Goal: Task Accomplishment & Management: Manage account settings

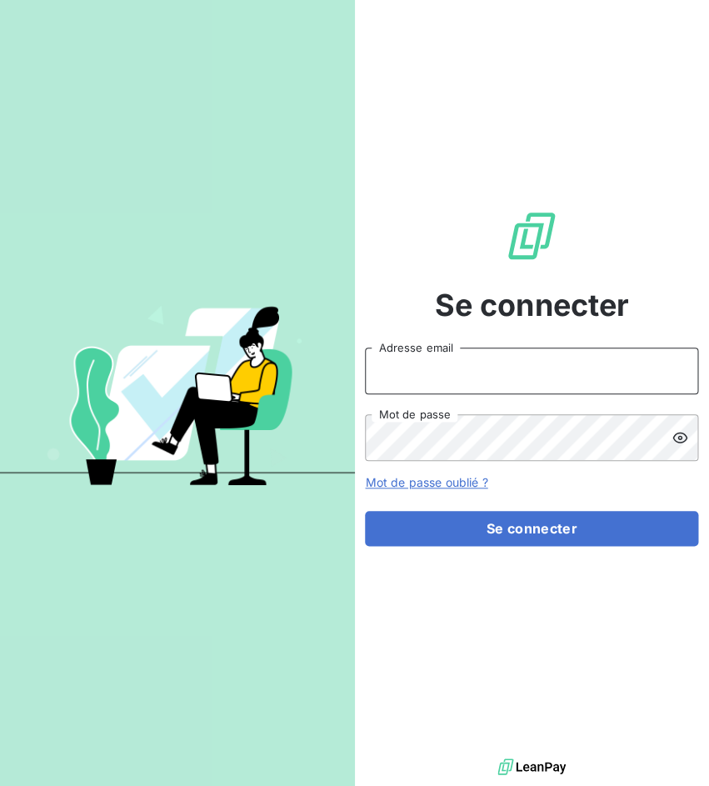
click at [587, 391] on input "Adresse email" at bounding box center [531, 370] width 333 height 47
drag, startPoint x: 426, startPoint y: 371, endPoint x: 511, endPoint y: 371, distance: 85.0
click at [511, 371] on input "admin@3dcelo" at bounding box center [531, 370] width 333 height 47
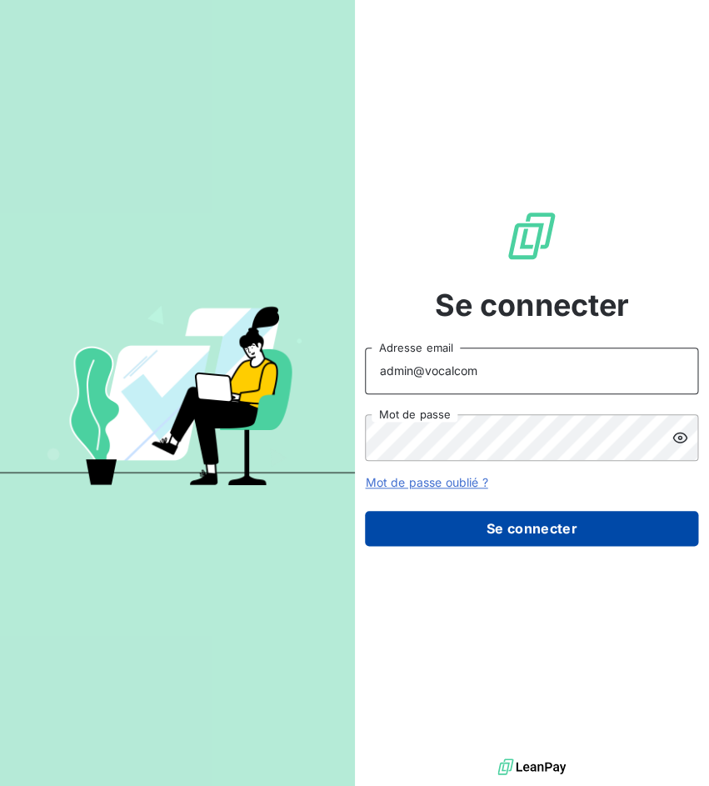
type input "admin@vocalcom"
click at [494, 524] on button "Se connecter" at bounding box center [531, 528] width 333 height 35
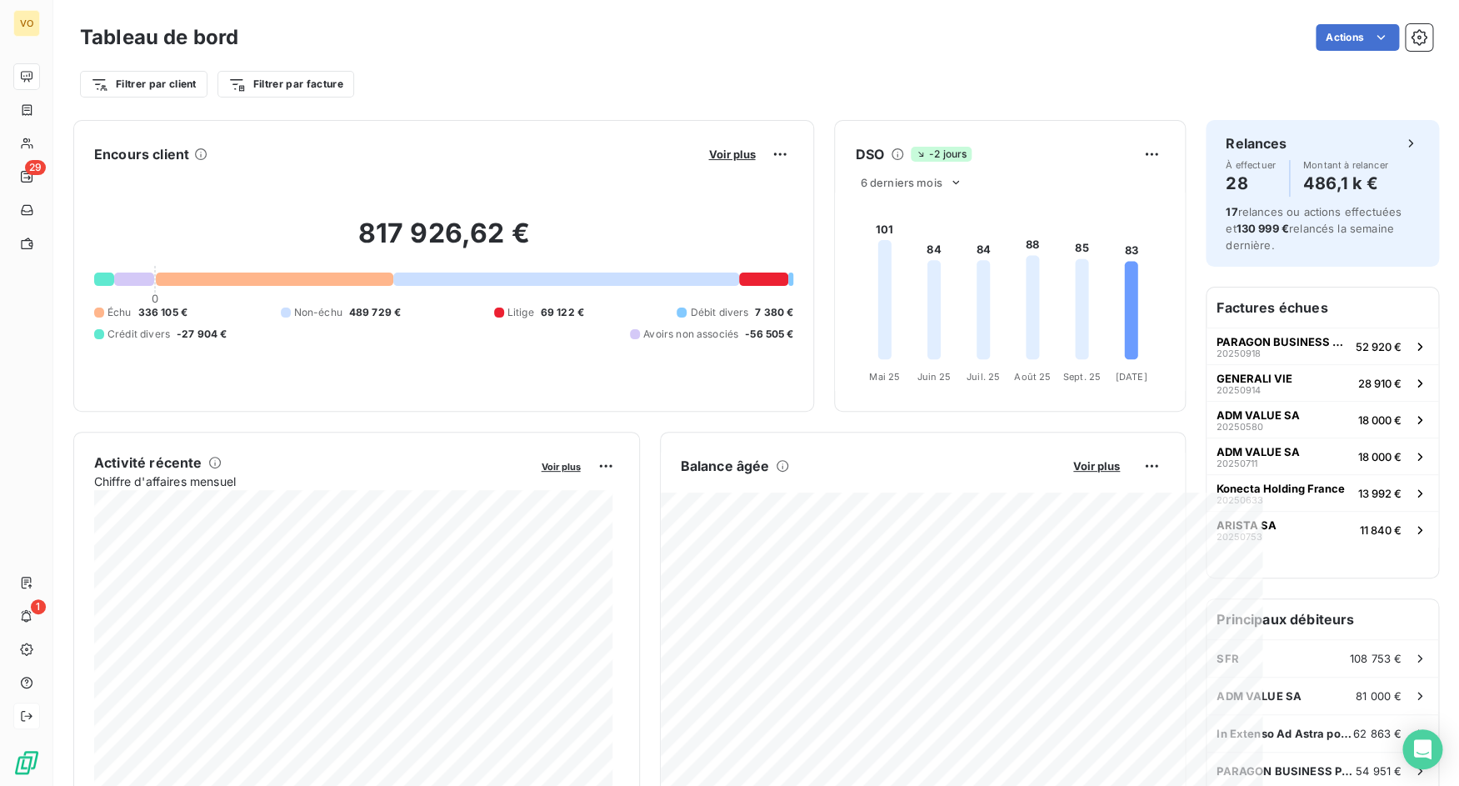
click at [37, 715] on div at bounding box center [26, 715] width 27 height 27
